Goal: Task Accomplishment & Management: Use online tool/utility

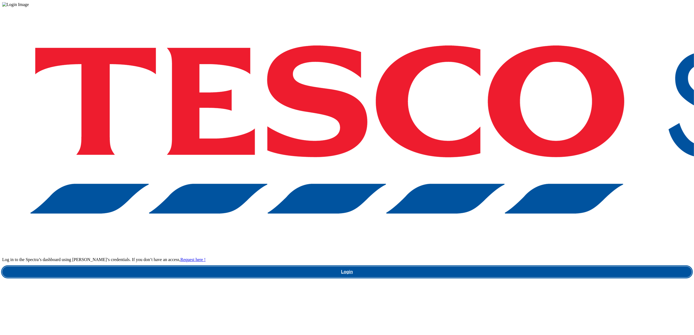
click at [528, 267] on link "Login" at bounding box center [347, 272] width 690 height 11
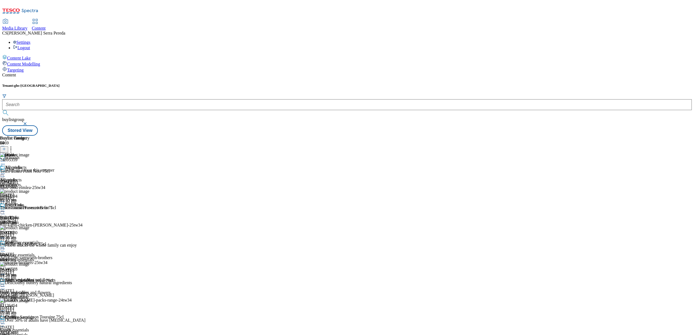
click at [128, 84] on div "Tenant: ghs-uk buylistgroup" at bounding box center [347, 105] width 690 height 42
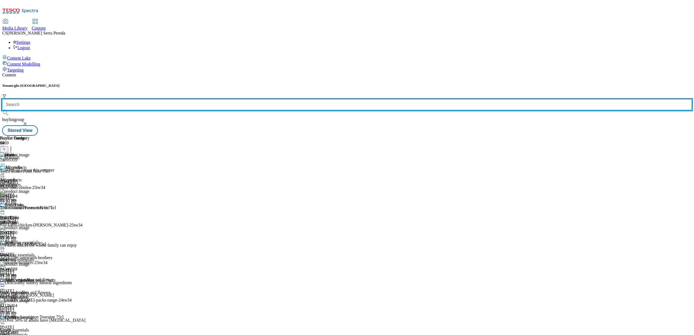
click at [127, 99] on input "text" at bounding box center [347, 104] width 690 height 11
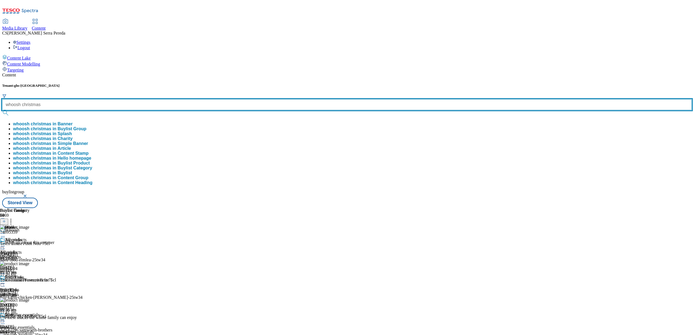
type input "whoosh christmas"
click at [2, 110] on button "submit" at bounding box center [6, 112] width 8 height 5
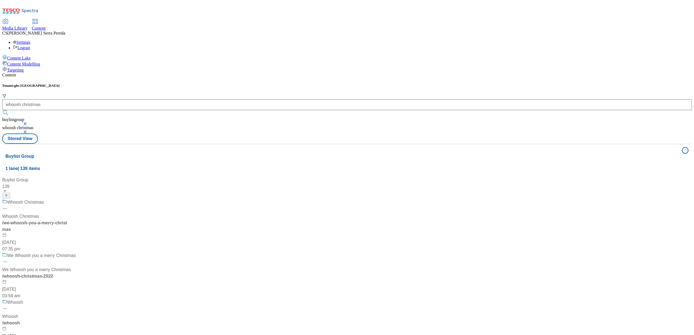
click at [76, 199] on div "Whoosh Christmas Whoosh Christmas / we-whoosh-you-a-merry-christmas [DATE] 07:3…" at bounding box center [39, 225] width 74 height 53
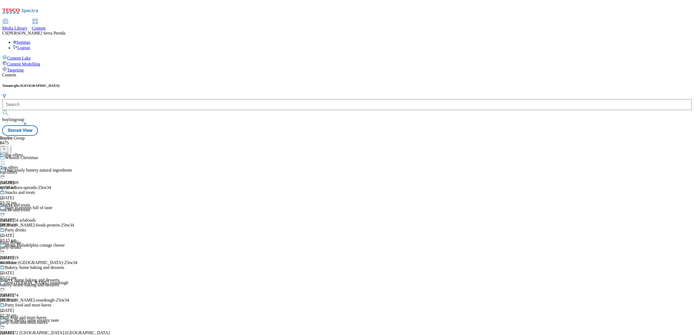
scroll to position [280, 0]
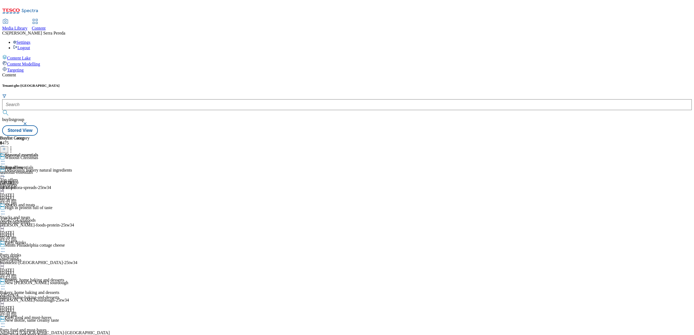
click at [38, 153] on div "Seasonal essentials Seasonal essentials seasonal-essentials [DATE] 01:11 pm" at bounding box center [19, 172] width 38 height 38
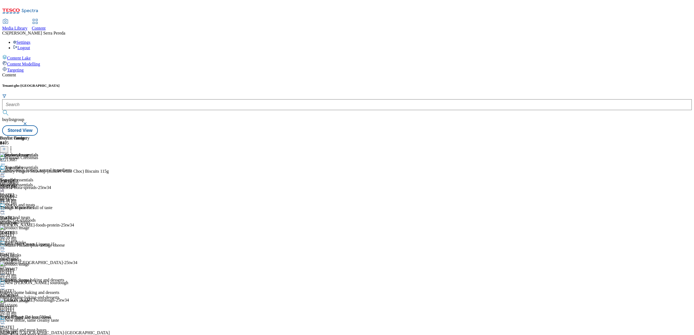
scroll to position [75, 0]
click at [5, 171] on icon at bounding box center [2, 173] width 5 height 5
click at [23, 183] on span "Edit" at bounding box center [20, 185] width 6 height 4
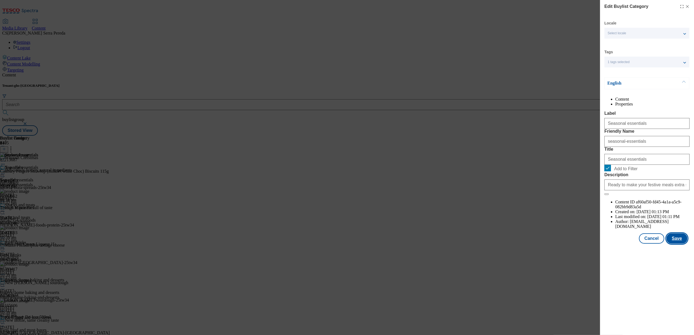
click at [680, 244] on button "Save" at bounding box center [676, 239] width 21 height 10
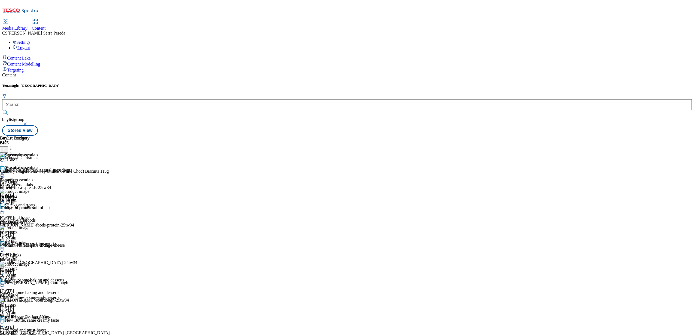
click at [5, 171] on icon at bounding box center [2, 173] width 5 height 5
click at [30, 209] on span "Preview" at bounding box center [23, 211] width 13 height 4
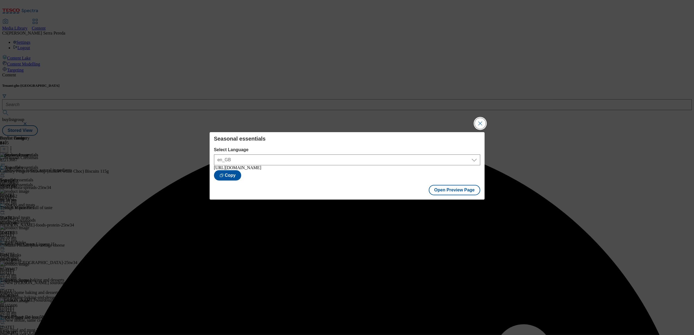
click at [483, 121] on button "Close Modal" at bounding box center [480, 123] width 11 height 11
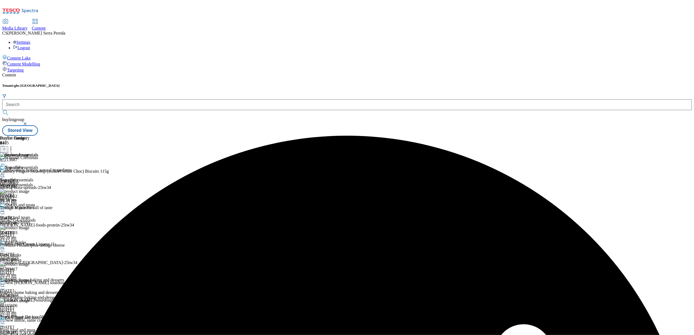
click at [38, 171] on div at bounding box center [19, 174] width 38 height 7
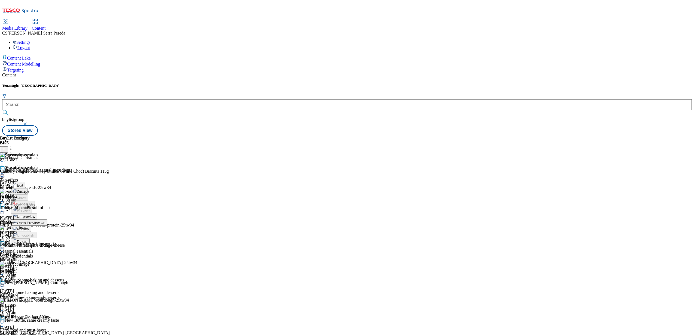
click at [29, 227] on span "Publish" at bounding box center [23, 229] width 12 height 4
